Goal: Task Accomplishment & Management: Use online tool/utility

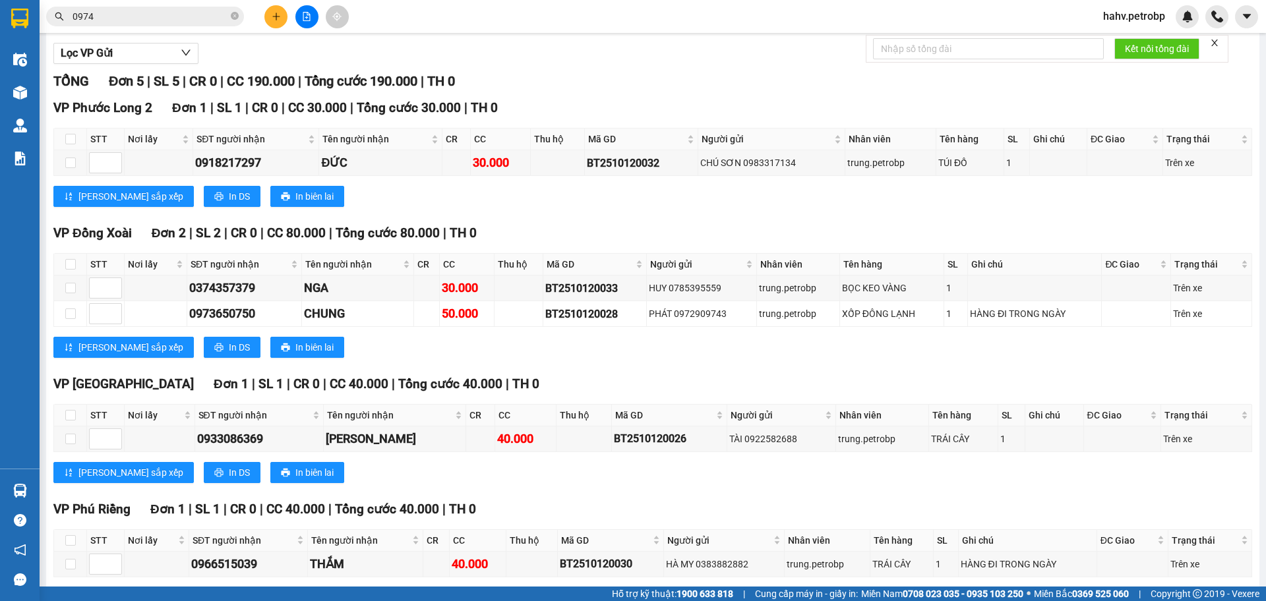
scroll to position [129, 0]
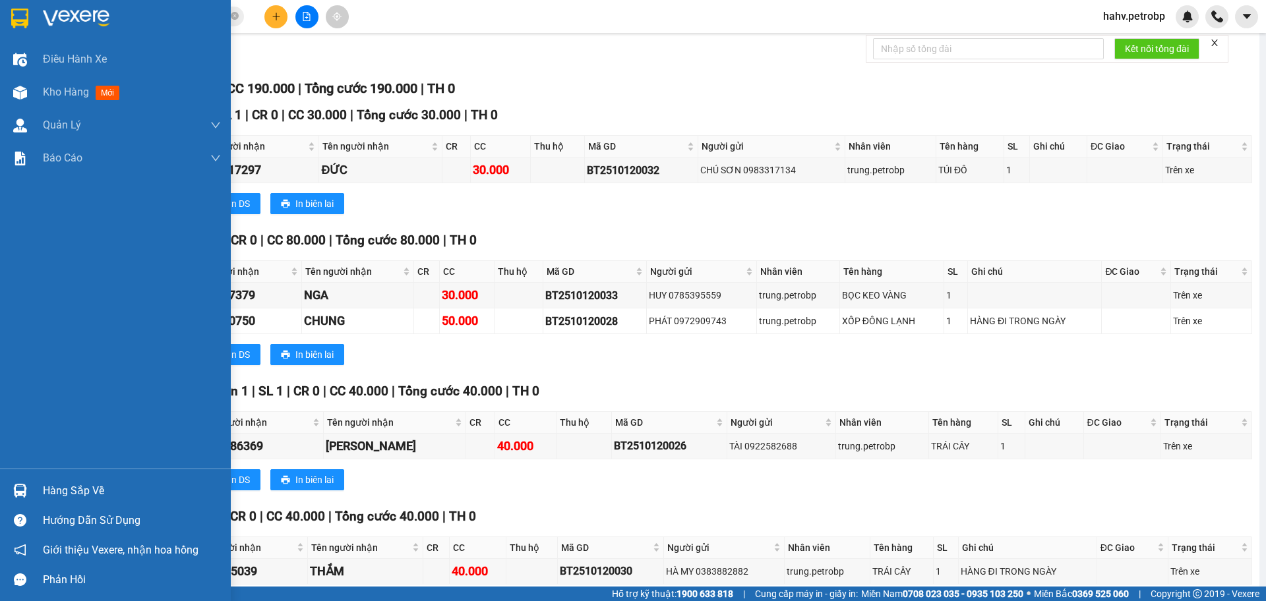
drag, startPoint x: 42, startPoint y: 487, endPoint x: 109, endPoint y: 489, distance: 67.3
click at [44, 487] on div "Hàng sắp về" at bounding box center [115, 491] width 231 height 30
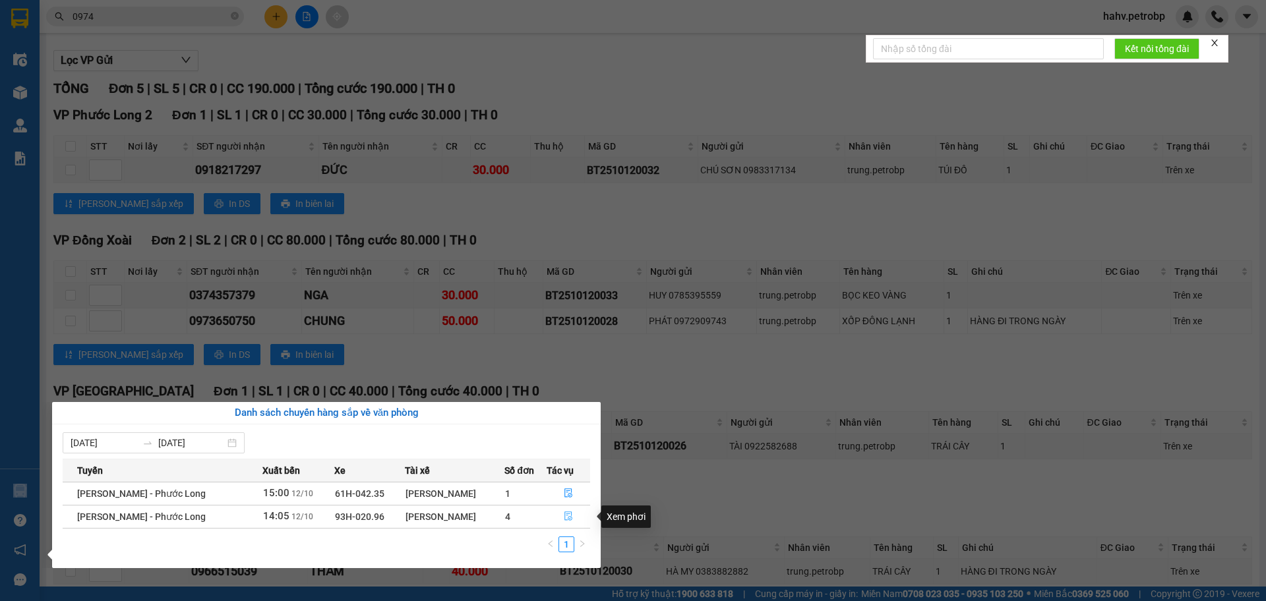
click at [565, 517] on icon "file-done" at bounding box center [569, 516] width 8 height 9
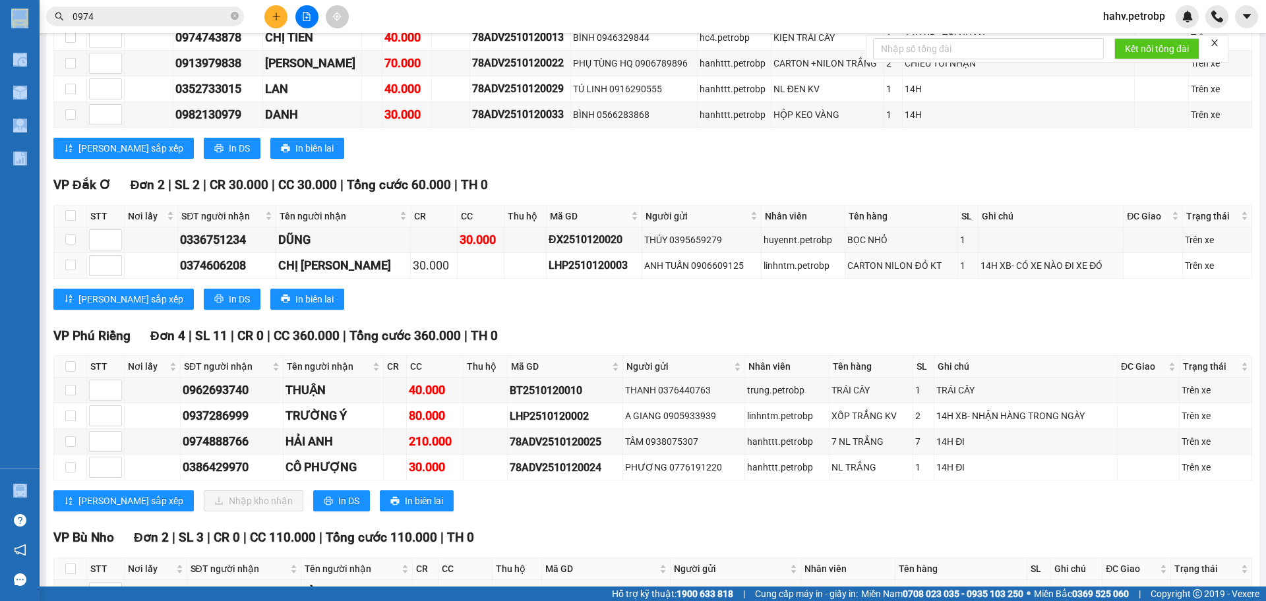
scroll to position [1272, 0]
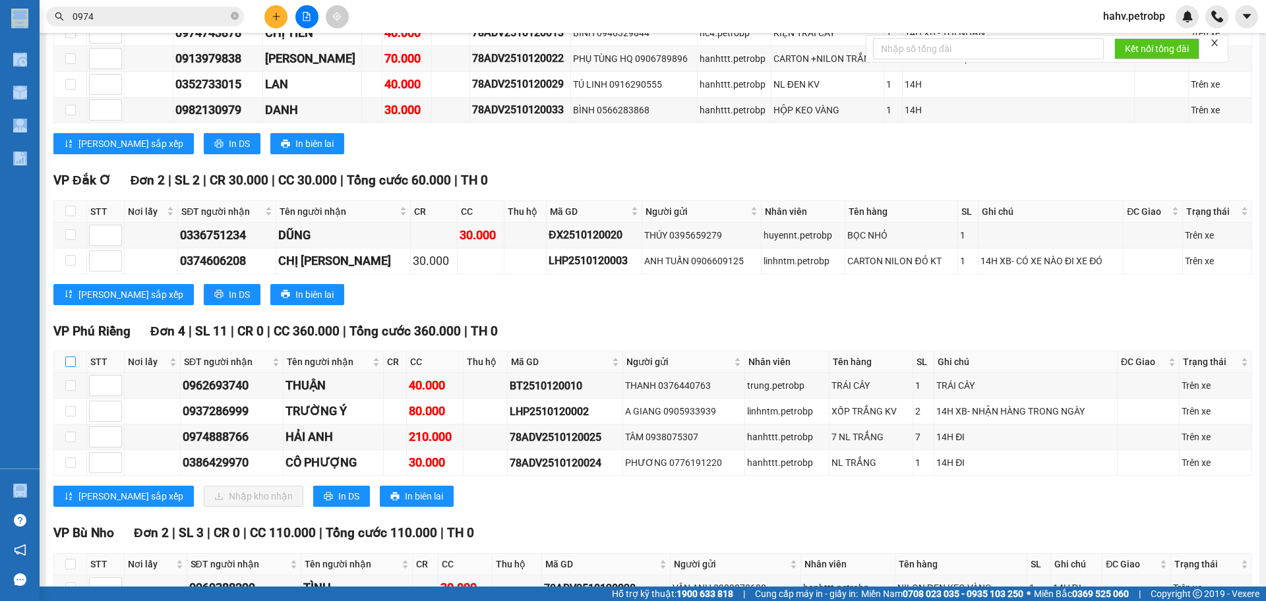
click at [75, 363] on input "checkbox" at bounding box center [70, 362] width 11 height 11
checkbox input "true"
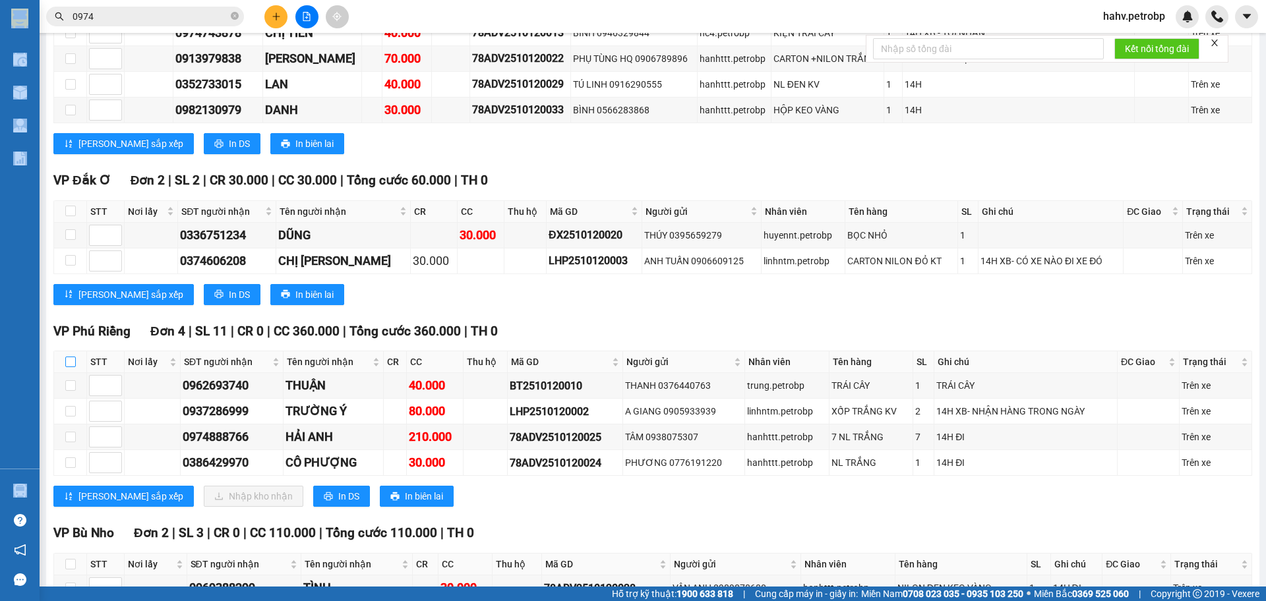
checkbox input "true"
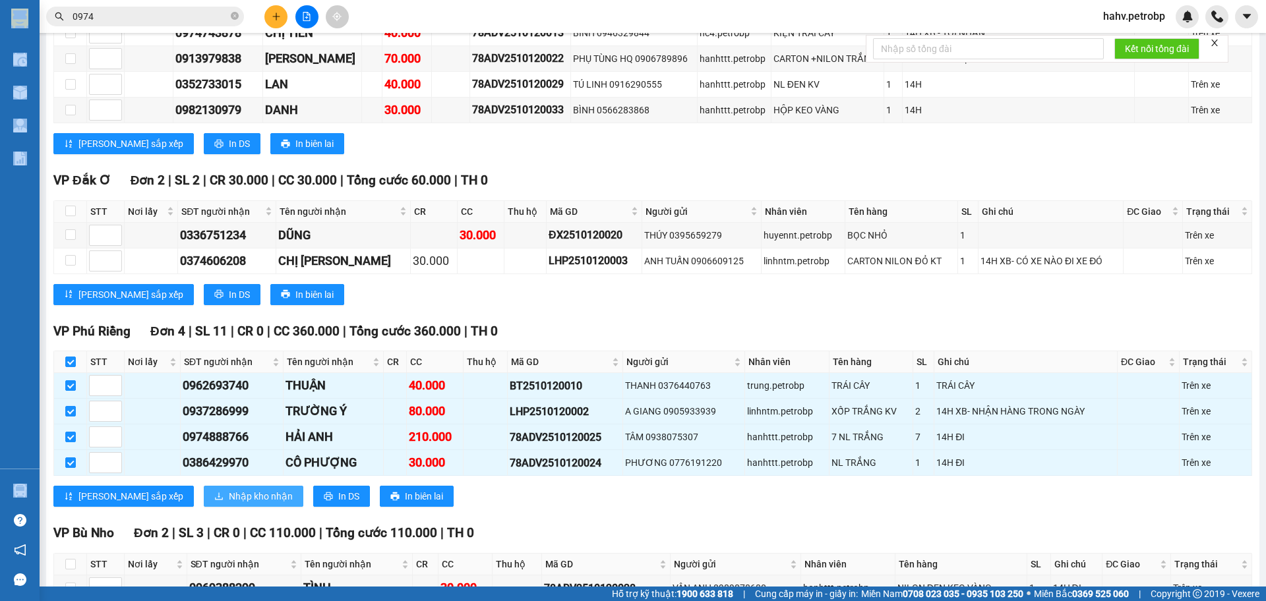
click at [229, 499] on span "Nhập kho nhận" at bounding box center [261, 496] width 64 height 15
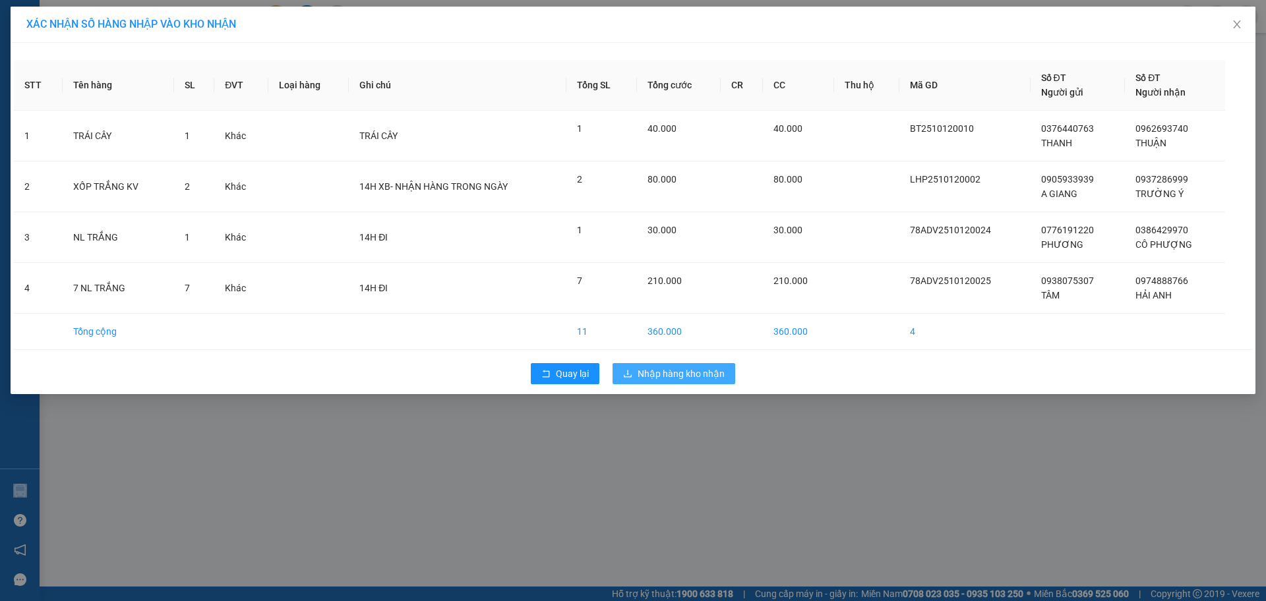
click at [675, 374] on span "Nhập hàng kho nhận" at bounding box center [681, 374] width 87 height 15
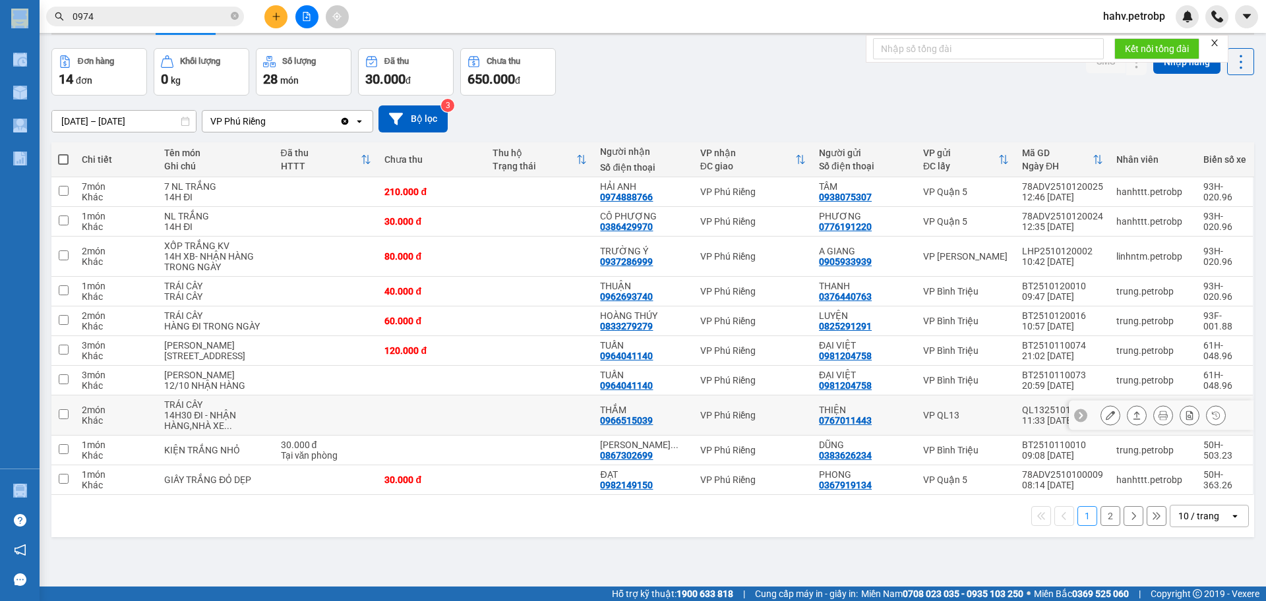
scroll to position [44, 0]
